Goal: Information Seeking & Learning: Learn about a topic

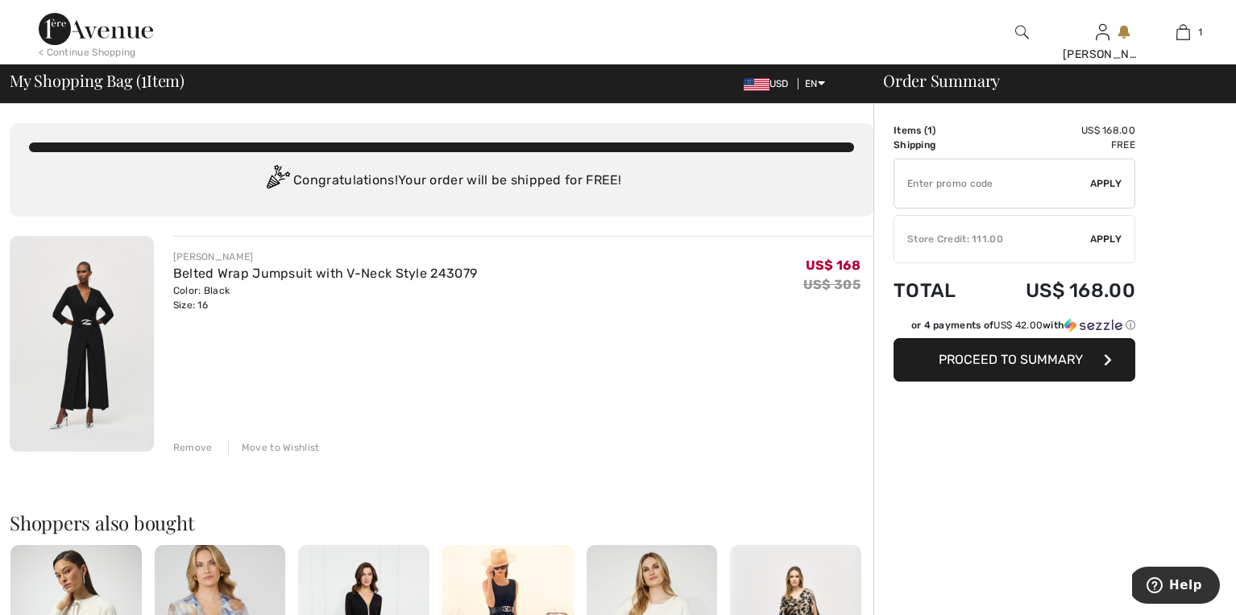
click at [200, 445] on div "Remove" at bounding box center [192, 448] width 39 height 14
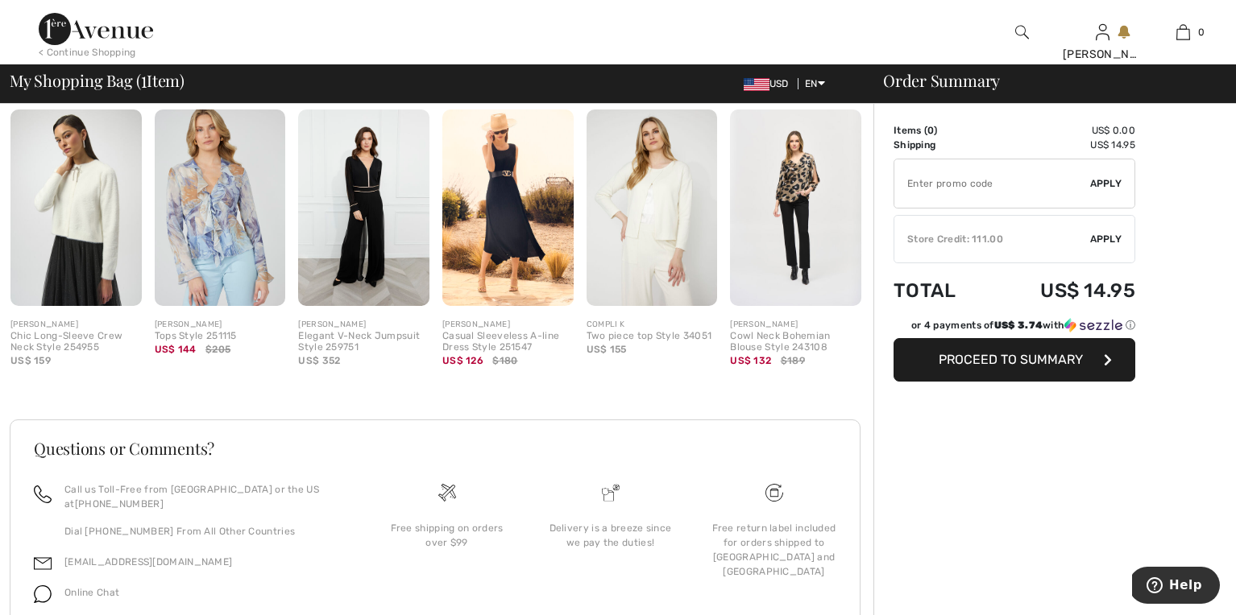
scroll to position [404, 0]
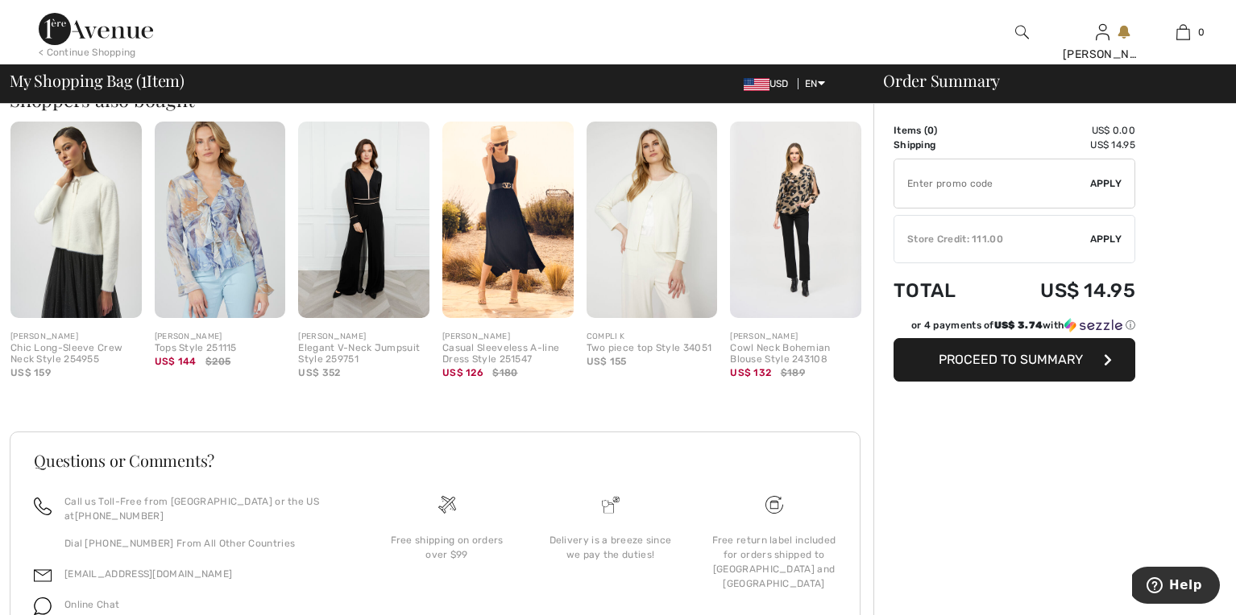
click at [67, 225] on img at bounding box center [75, 220] width 131 height 197
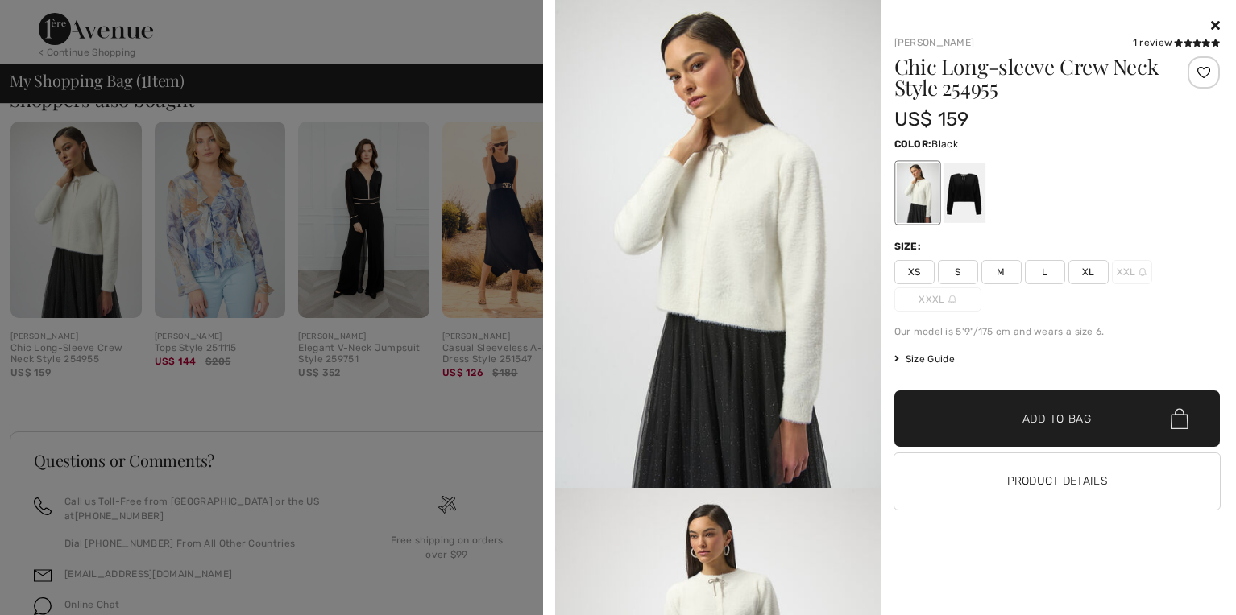
click at [950, 178] on div at bounding box center [963, 193] width 42 height 60
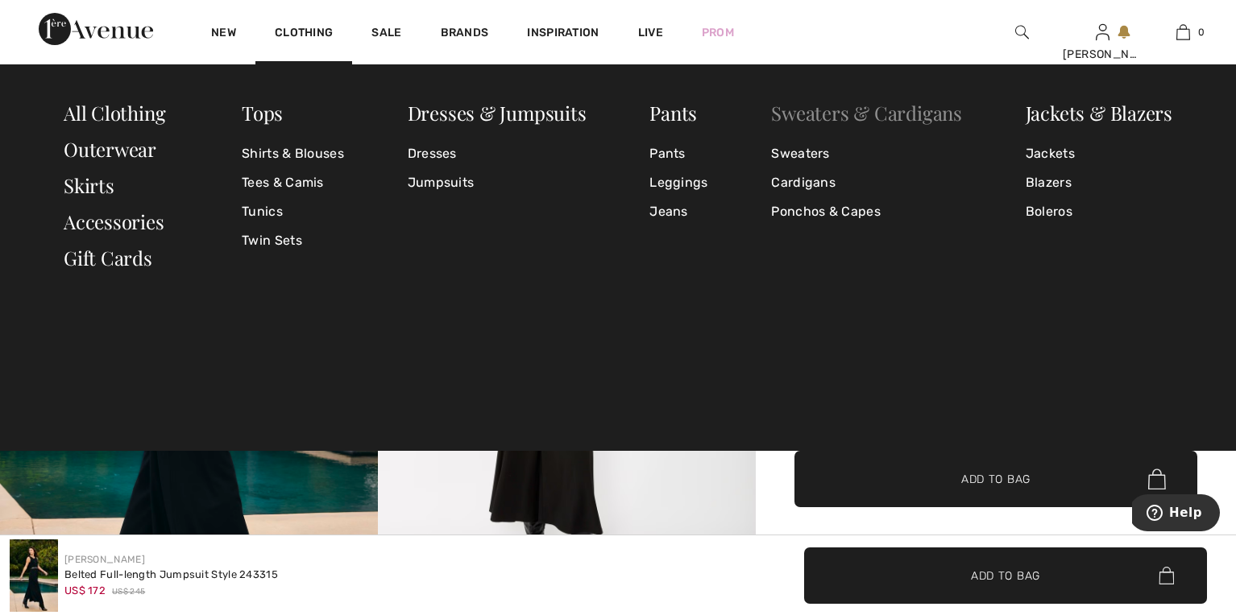
click at [832, 118] on link "Sweaters & Cardigans" at bounding box center [866, 113] width 191 height 26
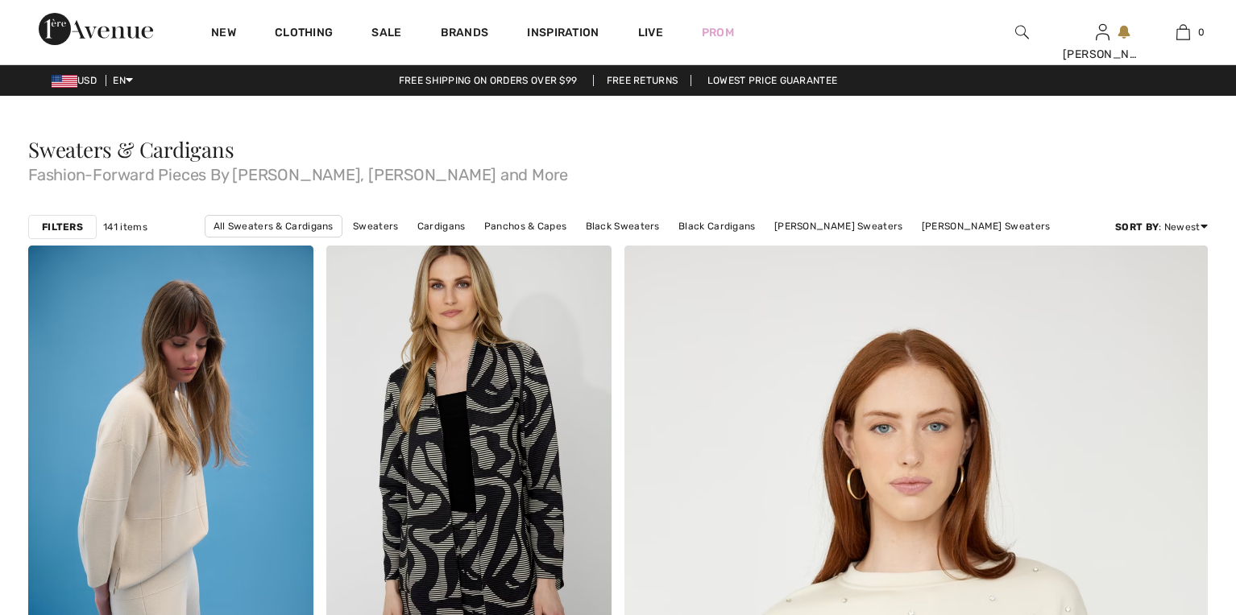
checkbox input "true"
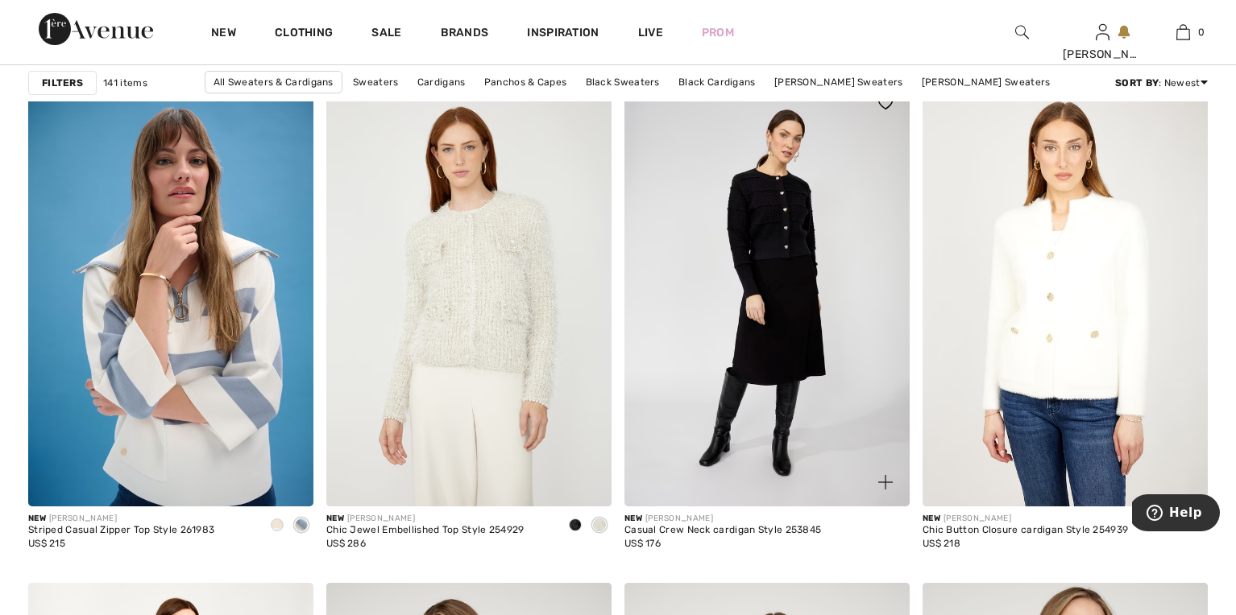
scroll to position [1169, 0]
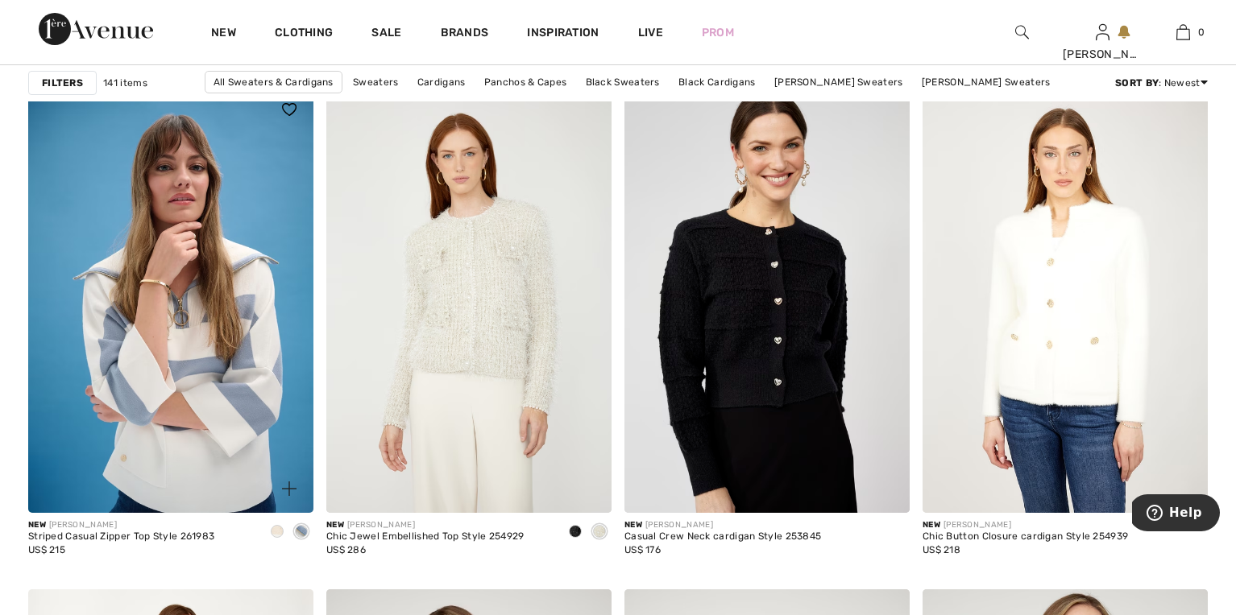
click at [280, 530] on span at bounding box center [277, 531] width 13 height 13
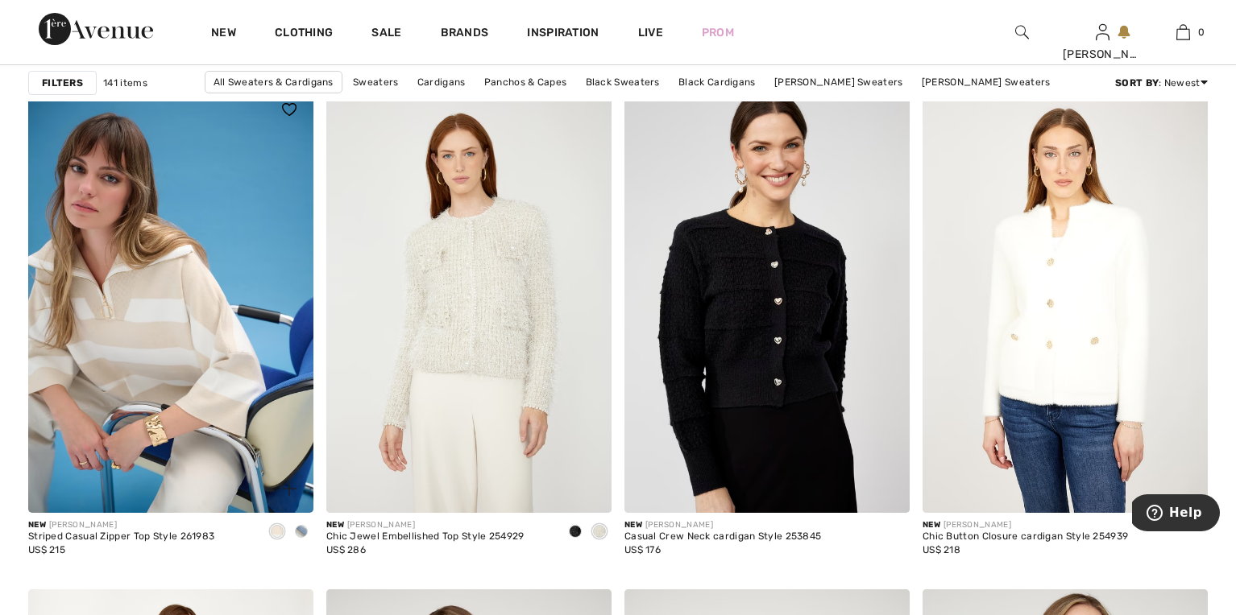
click at [300, 530] on span at bounding box center [301, 531] width 13 height 13
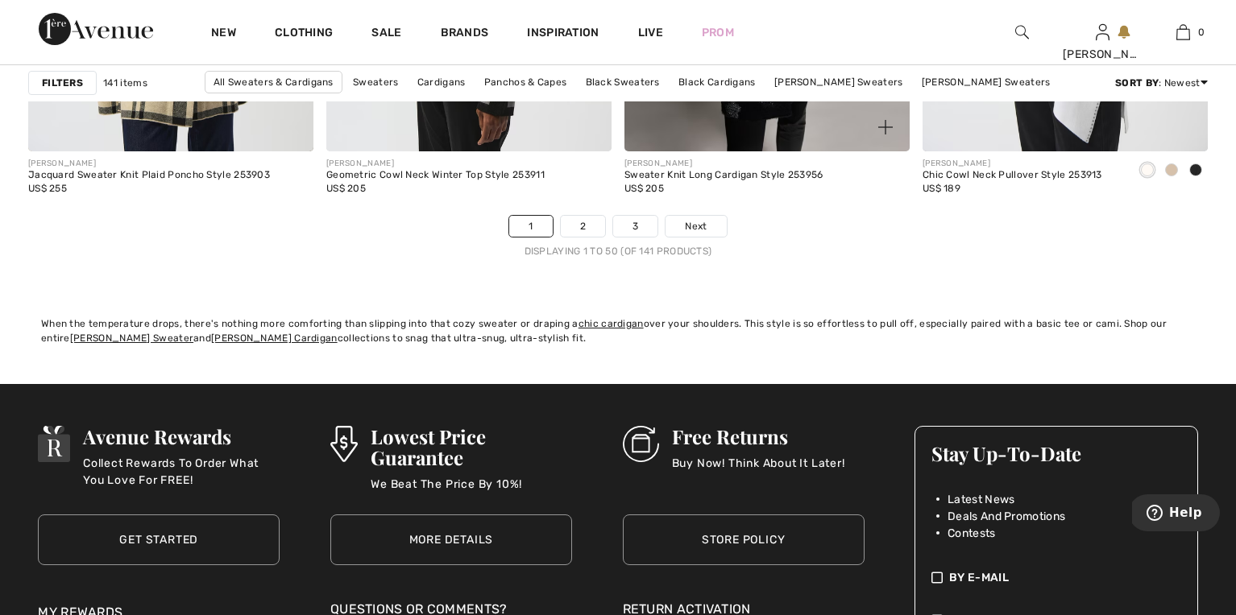
scroll to position [7774, 0]
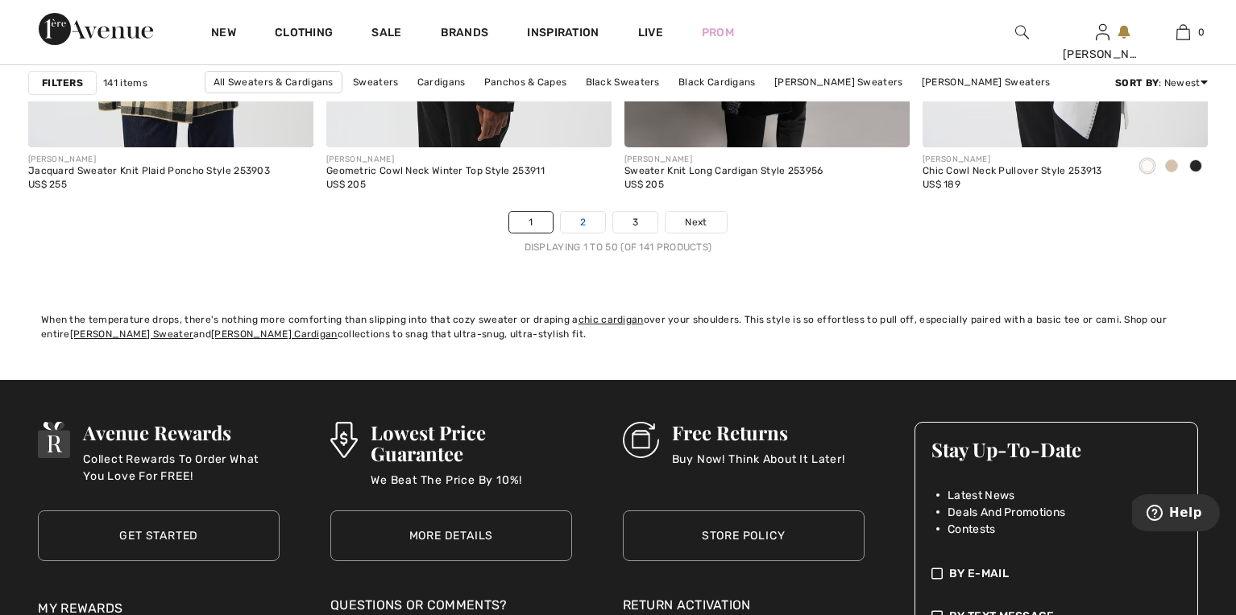
click at [579, 222] on link "2" at bounding box center [583, 222] width 44 height 21
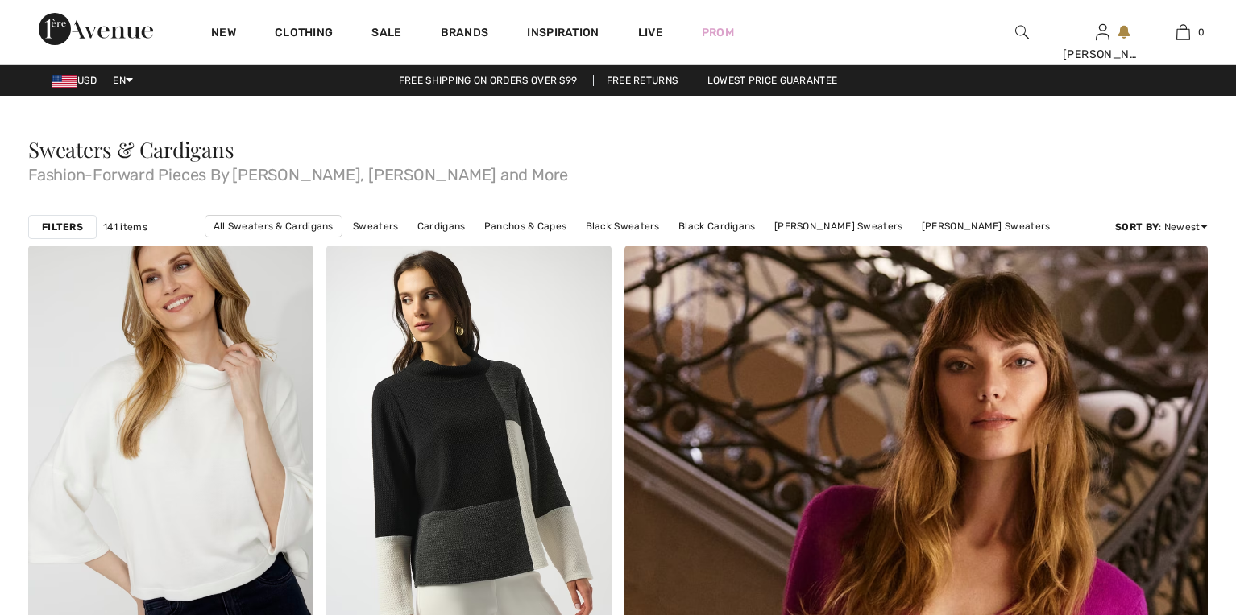
checkbox input "true"
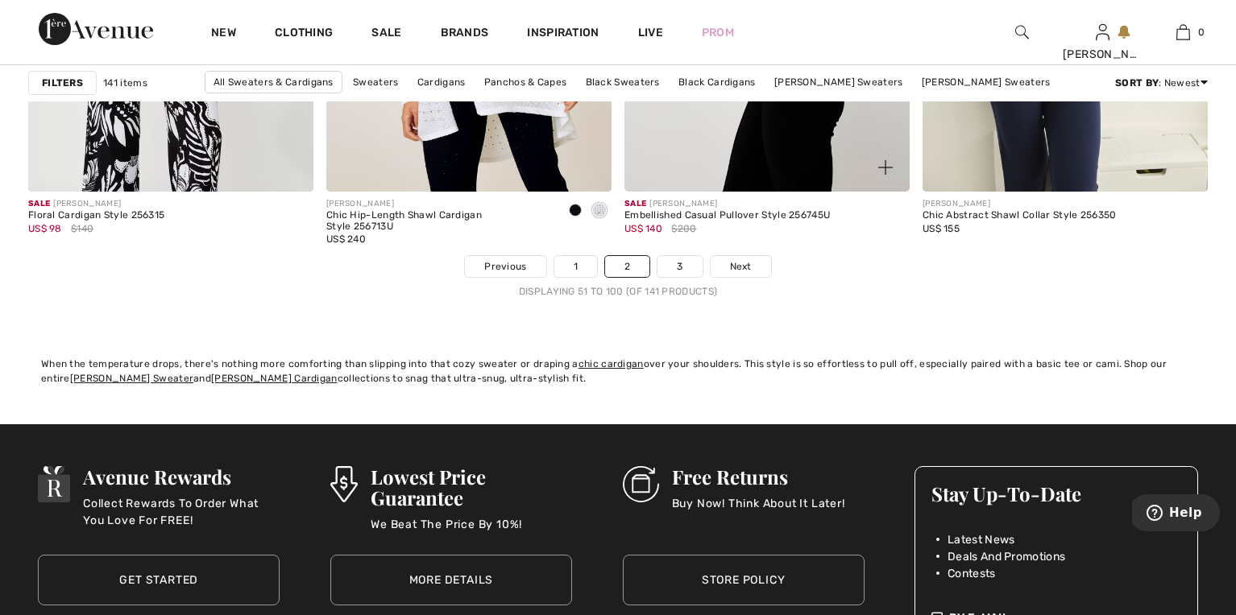
scroll to position [7759, 0]
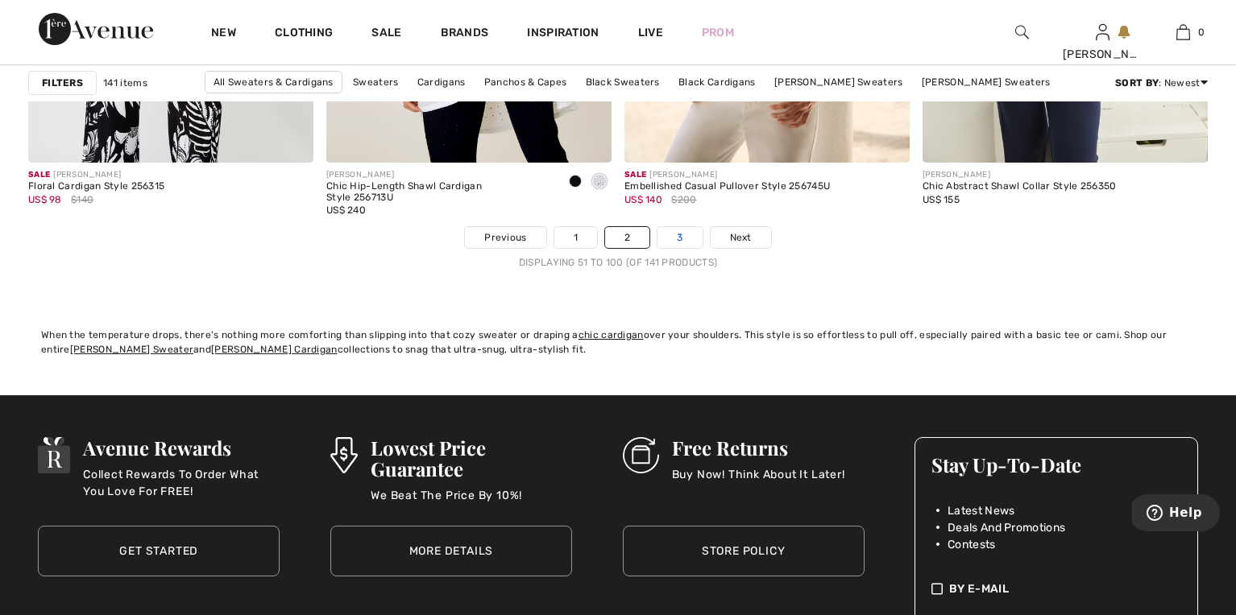
click at [677, 234] on link "3" at bounding box center [679, 237] width 44 height 21
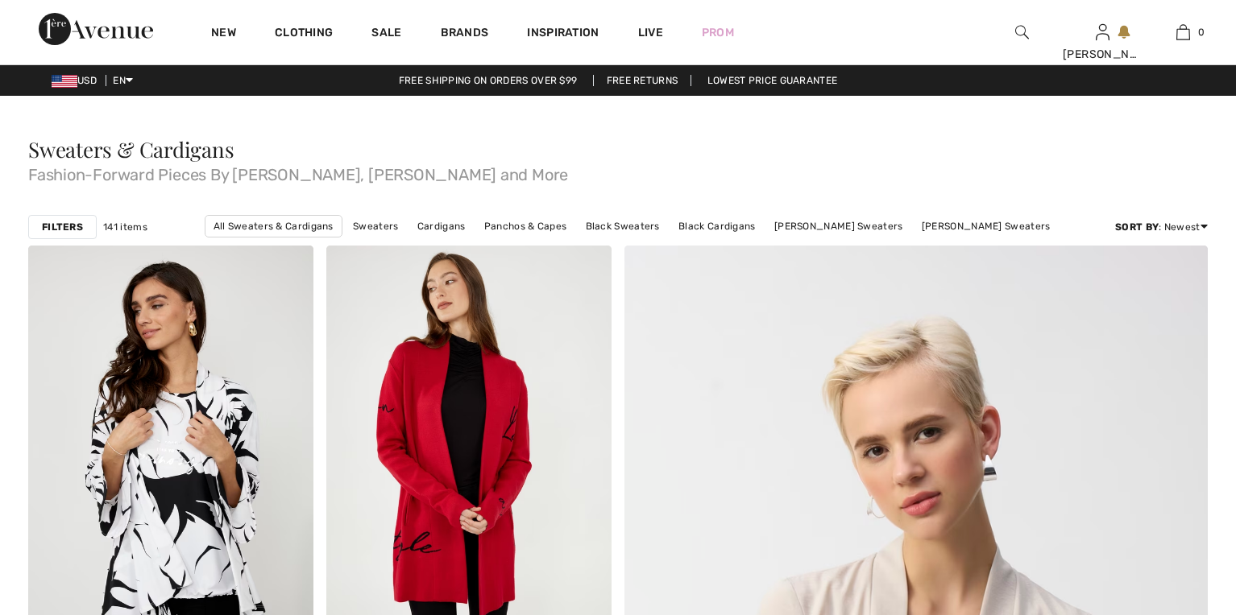
checkbox input "true"
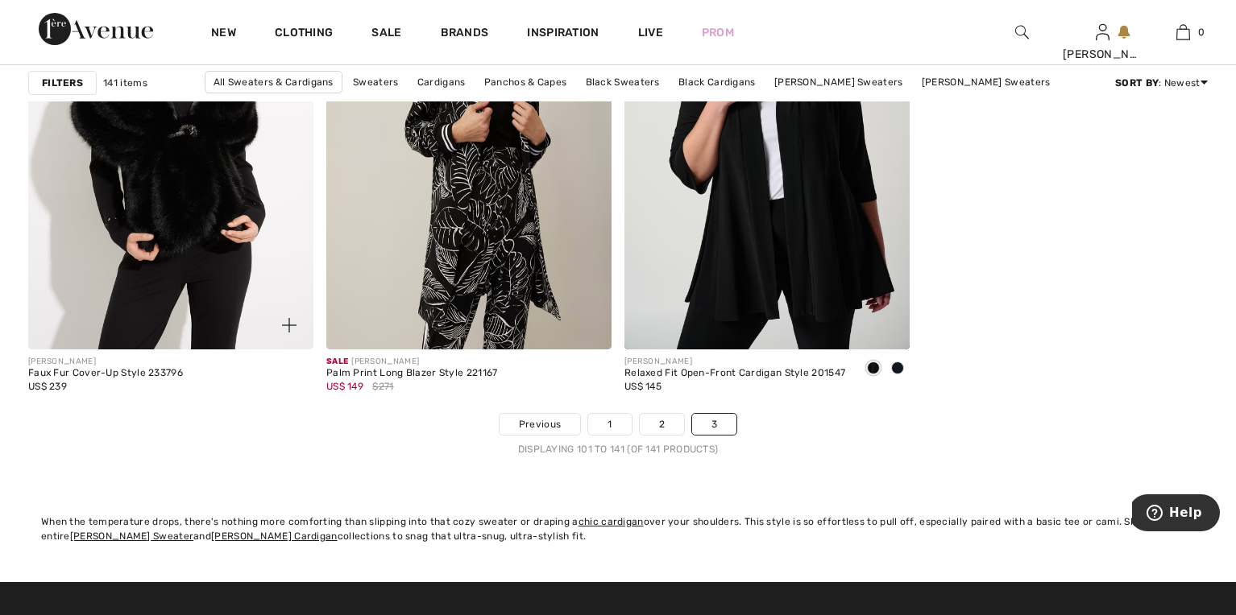
scroll to position [6619, 0]
